Goal: Transaction & Acquisition: Purchase product/service

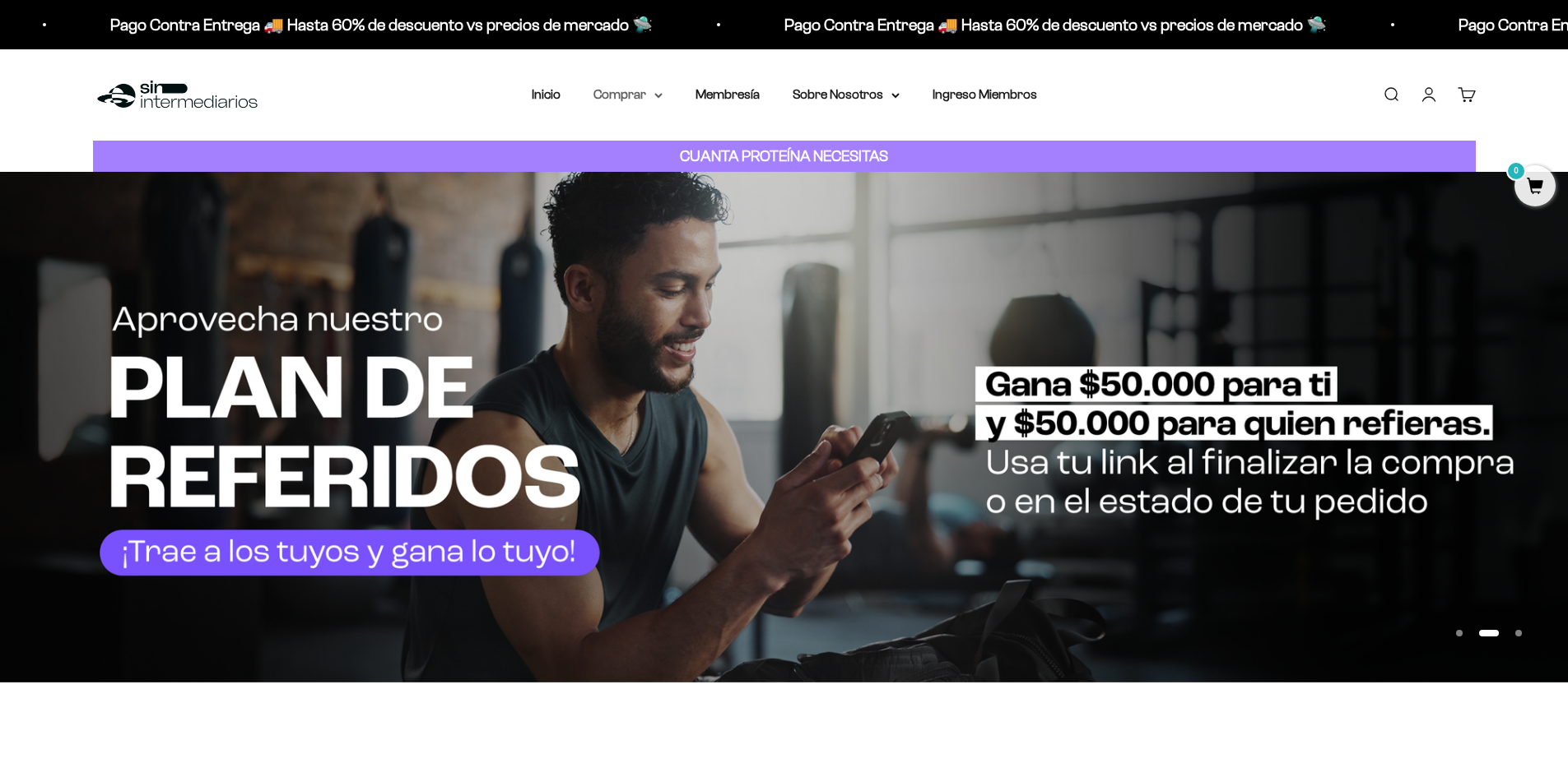
click at [656, 94] on icon at bounding box center [658, 95] width 7 height 3
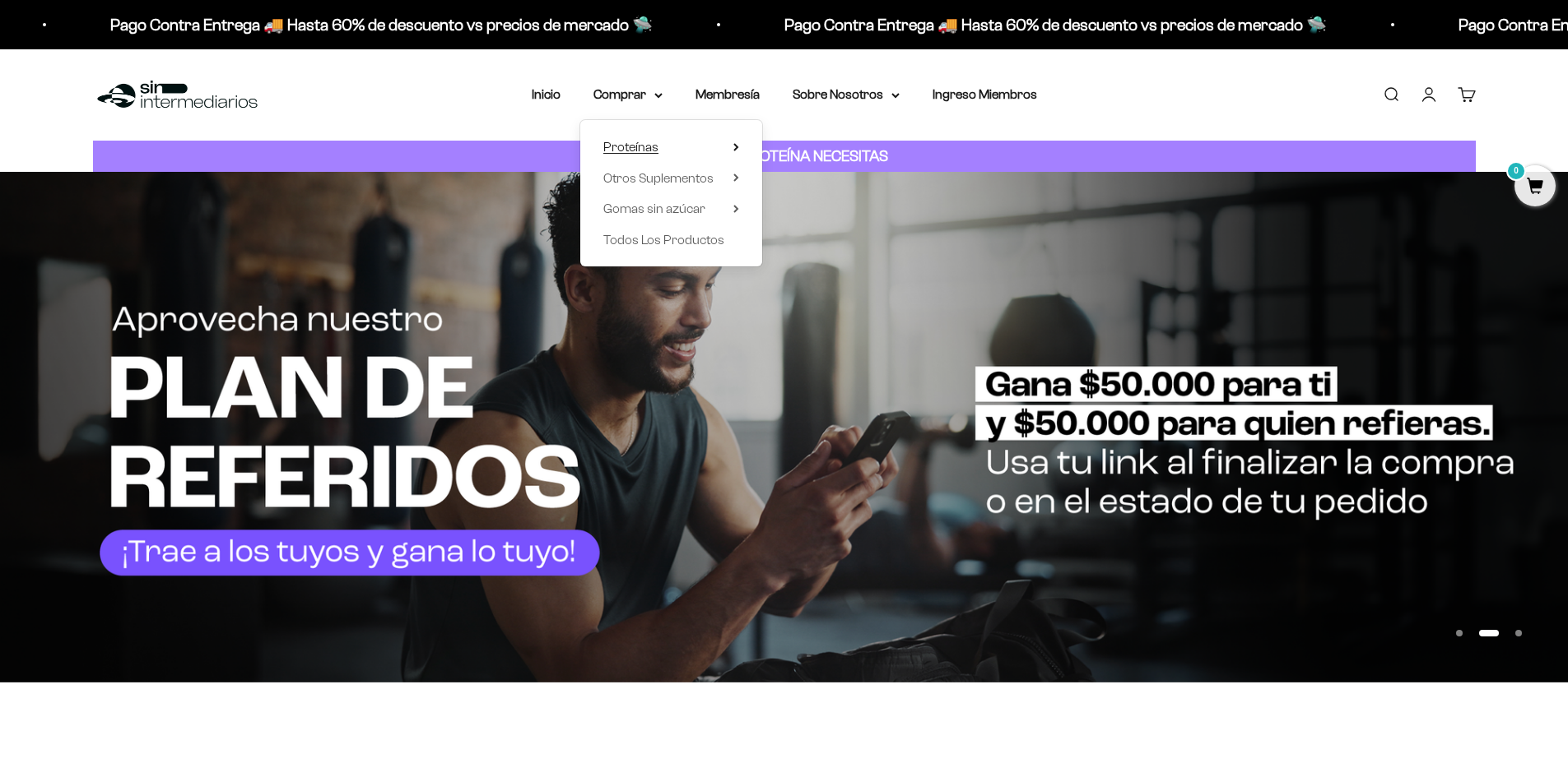
click at [643, 143] on span "Proteínas" at bounding box center [631, 147] width 55 height 14
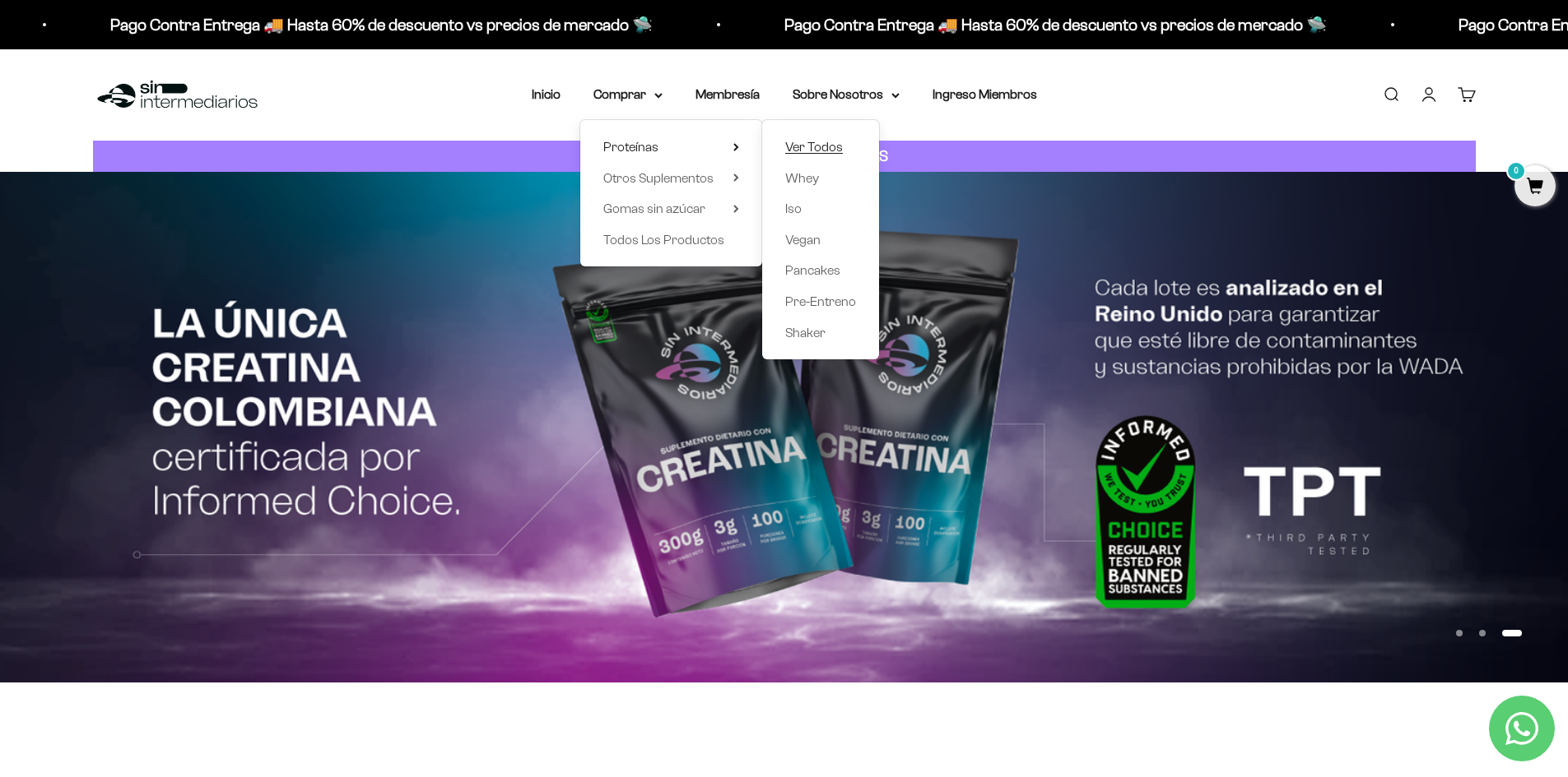
click at [828, 144] on span "Ver Todos" at bounding box center [813, 147] width 58 height 14
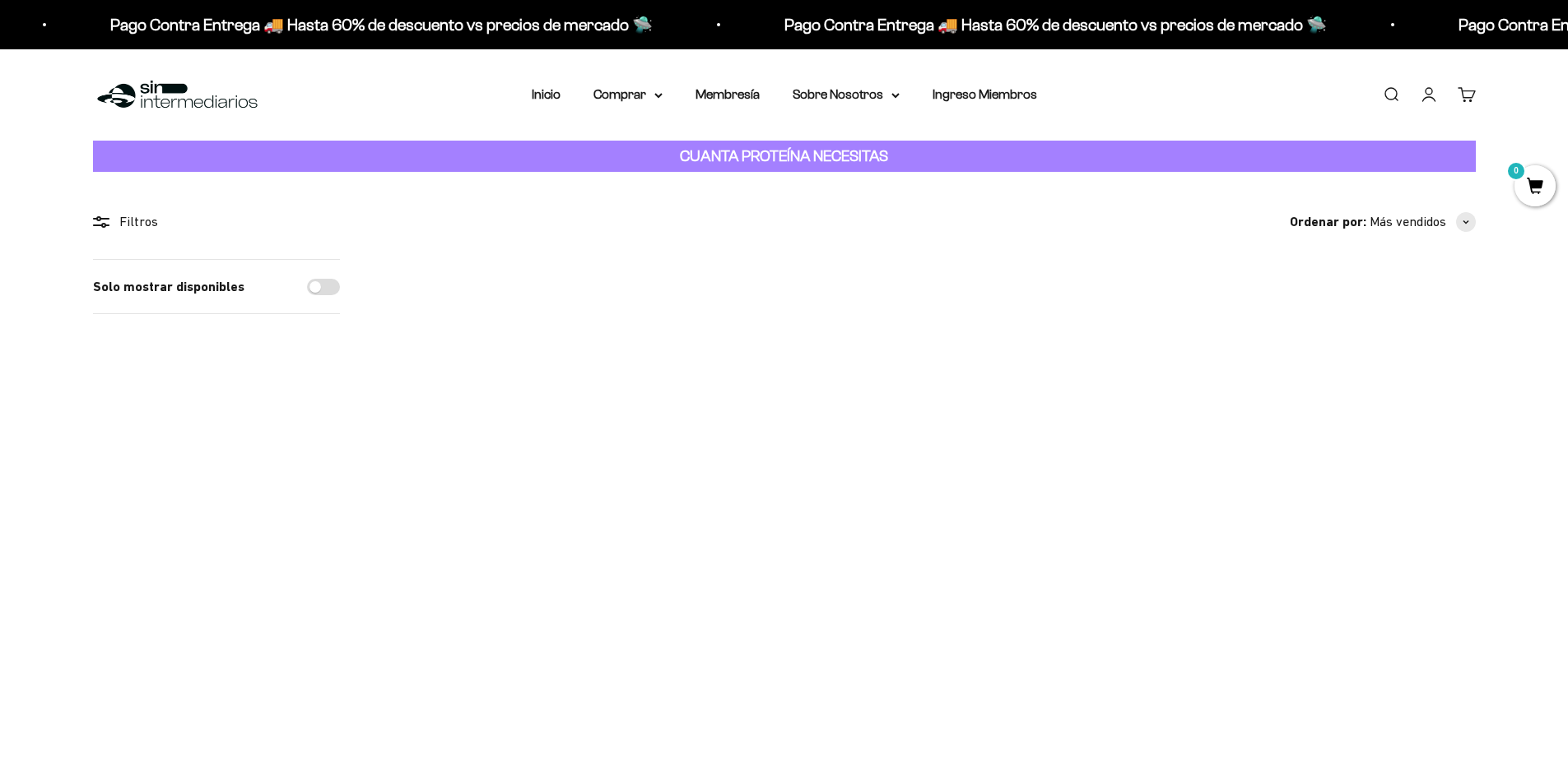
click at [927, 350] on img at bounding box center [927, 361] width 204 height 203
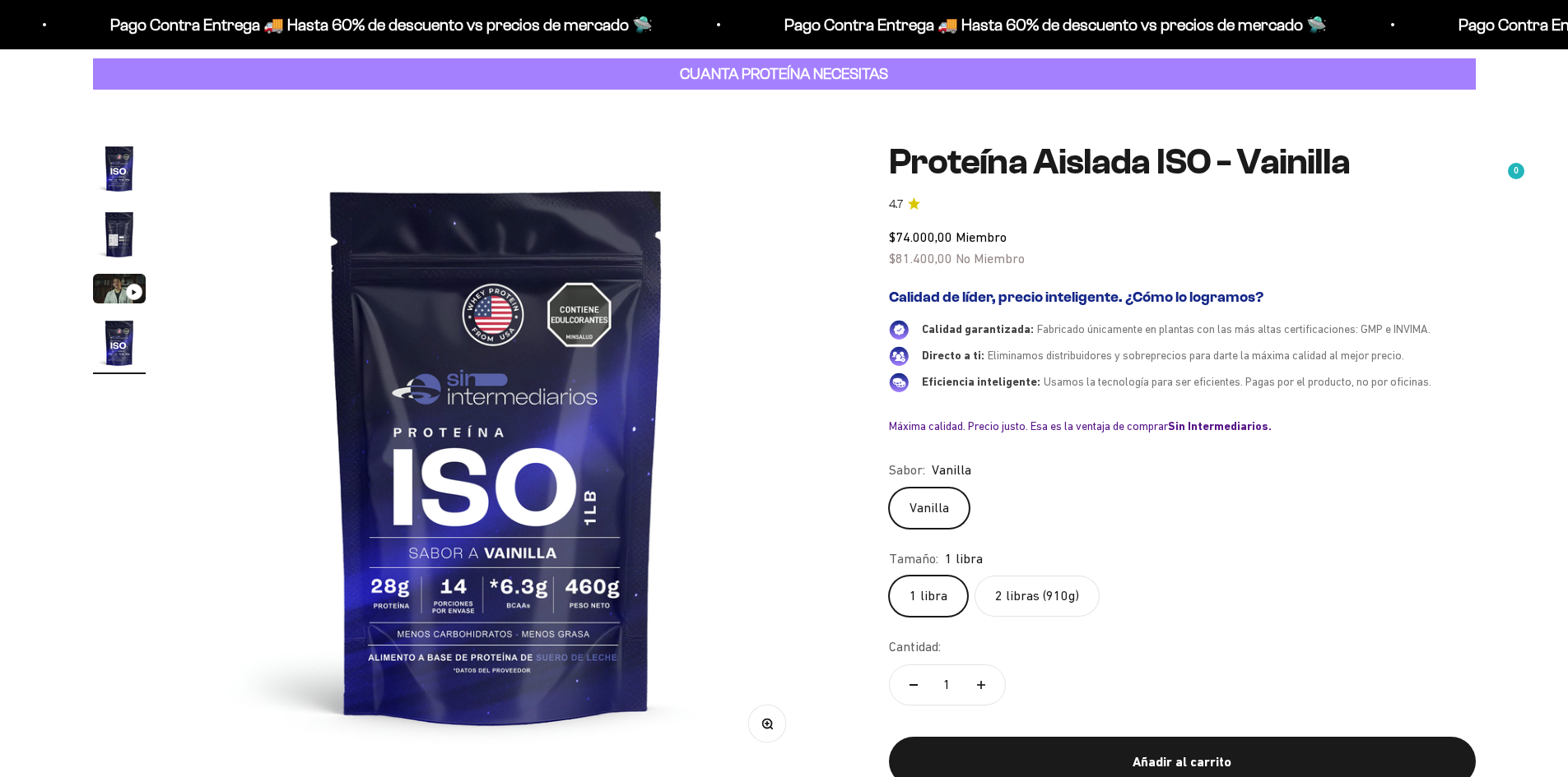
scroll to position [164, 0]
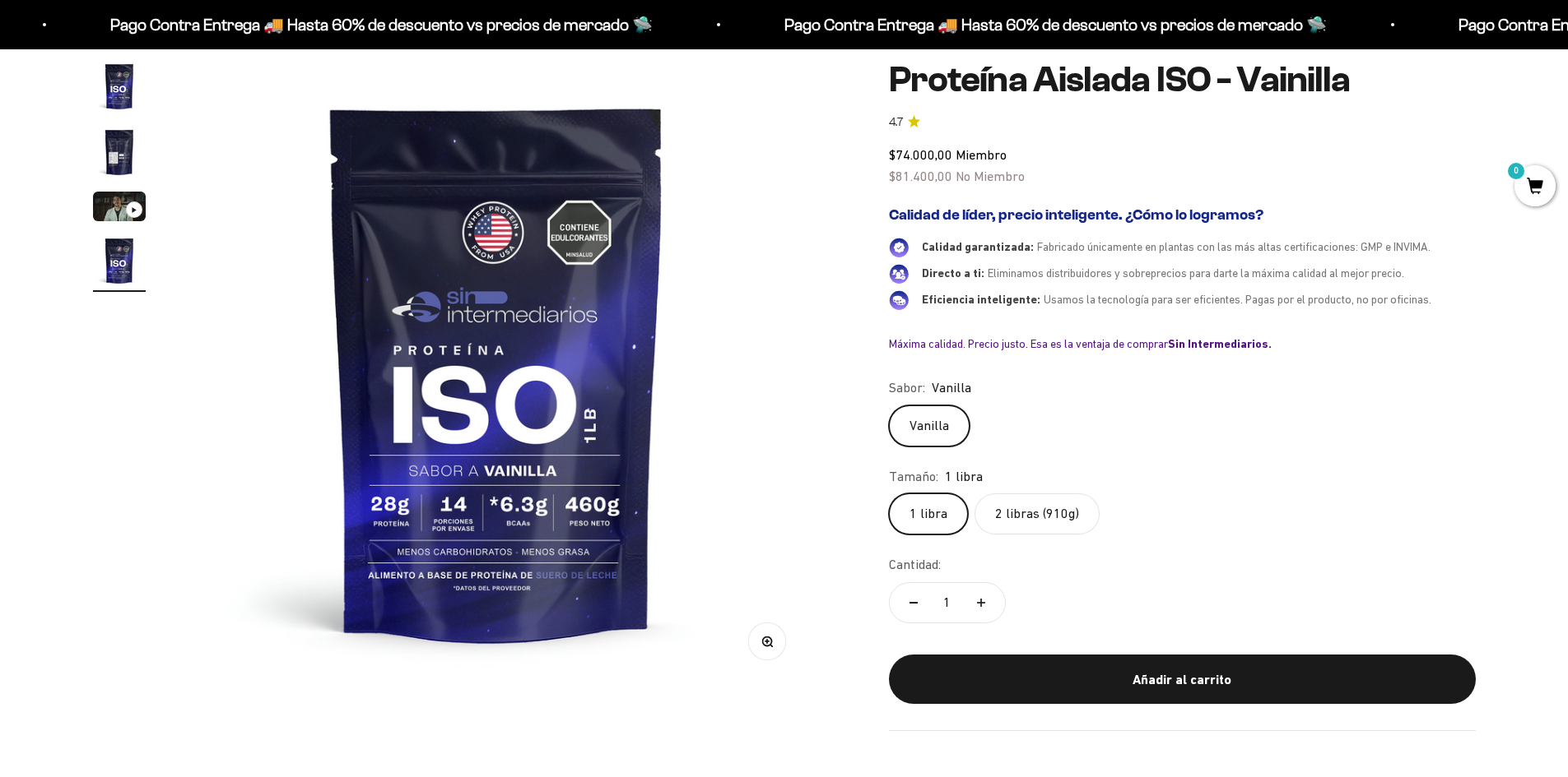
click at [1026, 513] on label "2 libras (910g)" at bounding box center [1037, 514] width 125 height 41
click at [889, 494] on input "2 libras (910g)" at bounding box center [888, 493] width 1 height 1
